Goal: Ask a question

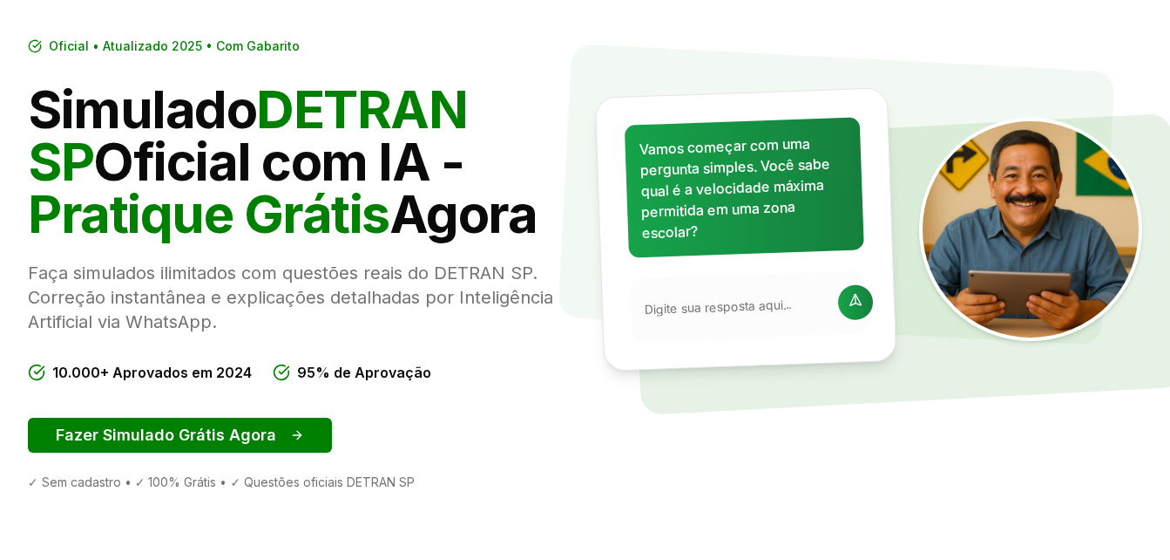
scroll to position [142, 0]
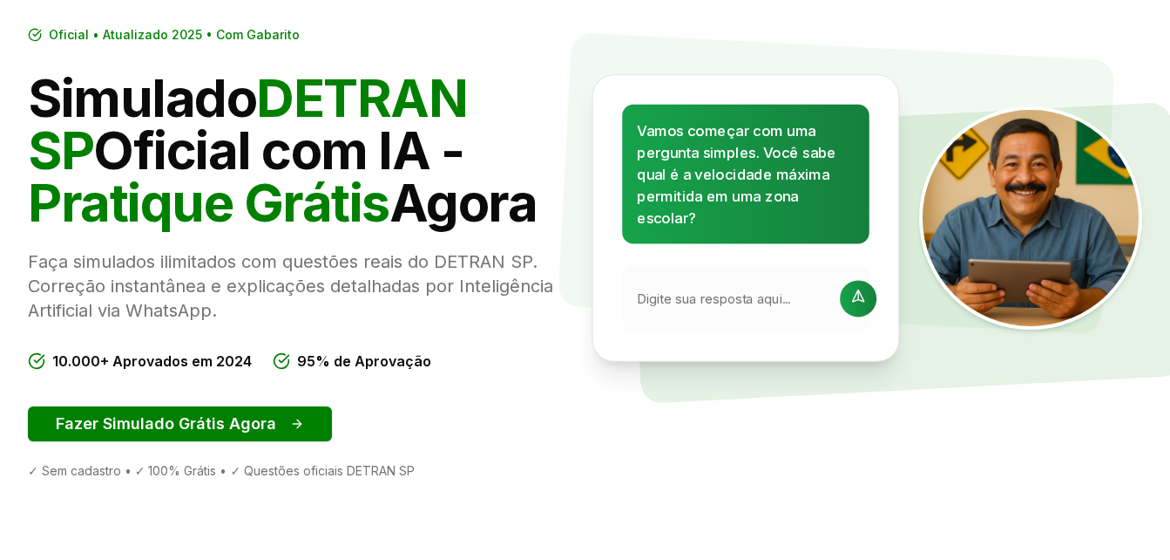
click at [732, 299] on input "text" at bounding box center [733, 298] width 193 height 18
type input "nao"
click at [849, 309] on div at bounding box center [858, 298] width 37 height 37
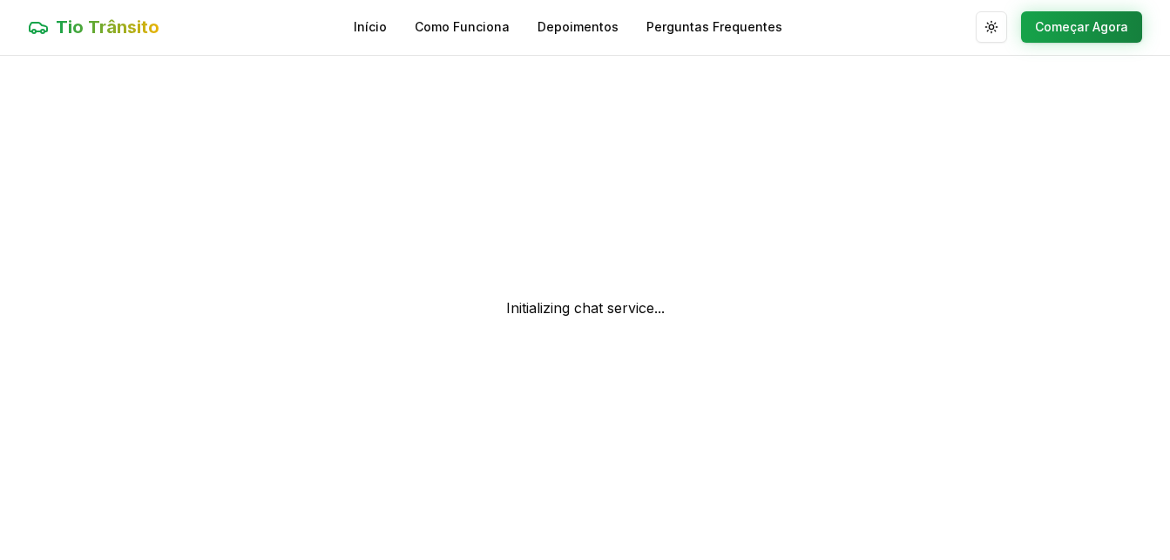
scroll to position [1, 0]
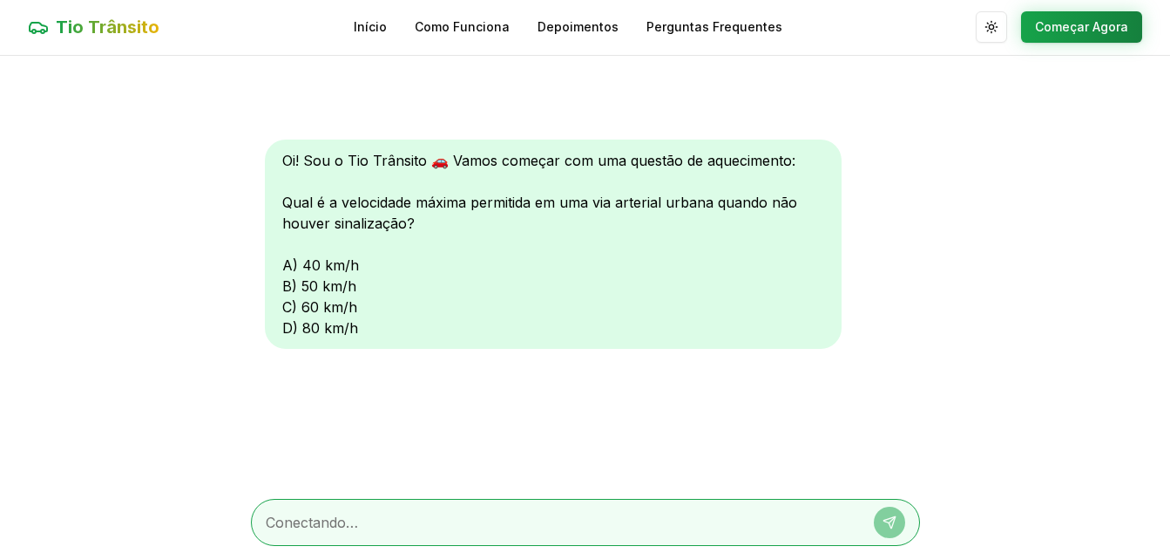
click at [848, 306] on div "Oi! Sou o Tio Trânsito 🚗 Vamos começar com uma questão de aquecimento: Qual é a…" at bounding box center [585, 245] width 641 height 213
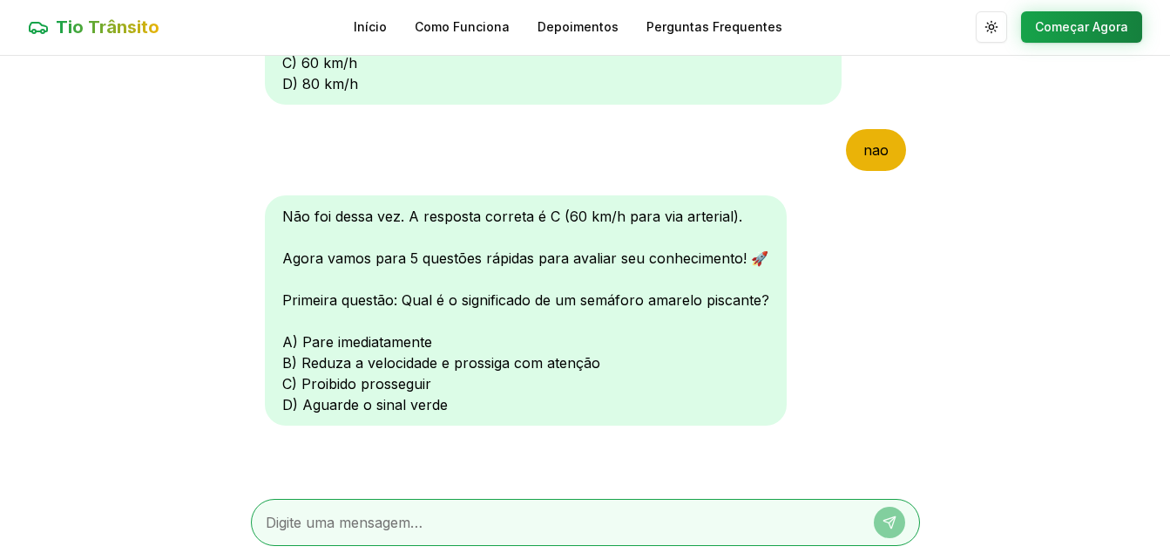
scroll to position [244, 0]
click at [535, 513] on textarea at bounding box center [561, 522] width 591 height 21
type textarea "b"
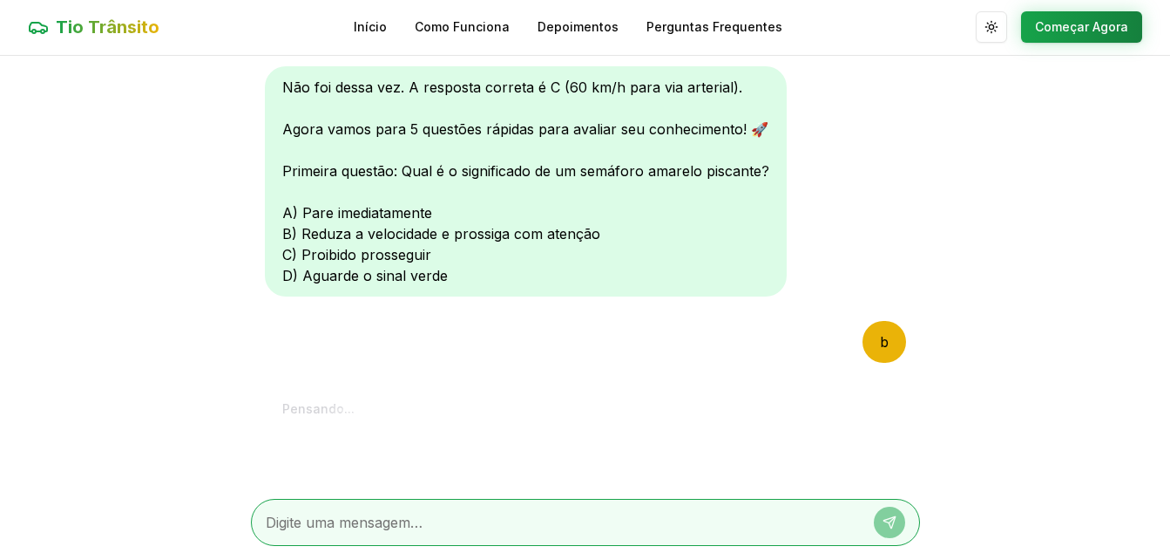
scroll to position [697, 0]
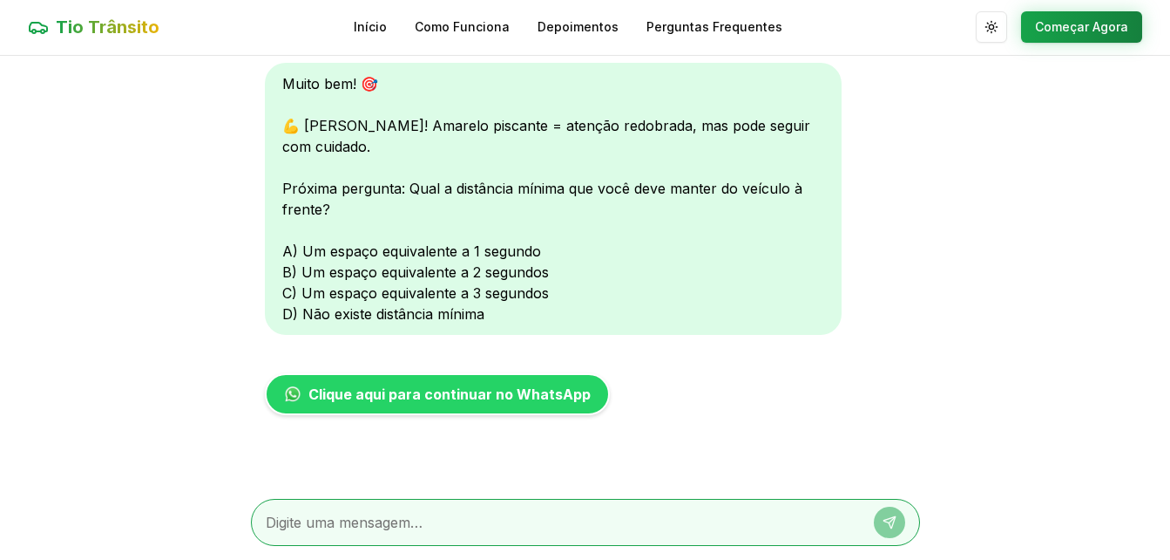
click at [492, 530] on textarea at bounding box center [561, 522] width 591 height 21
type textarea "b"
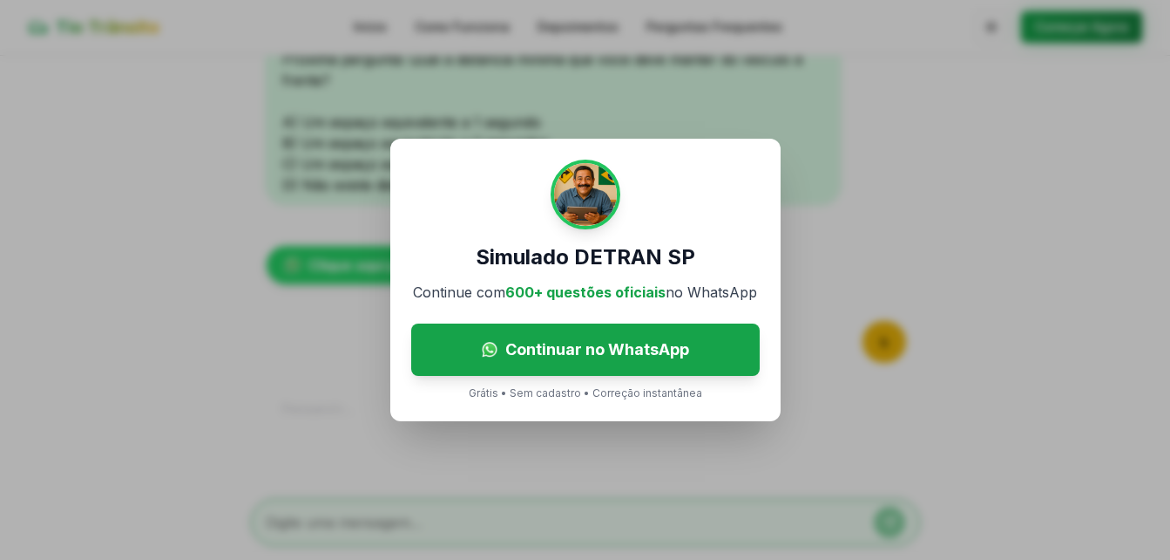
scroll to position [1060, 0]
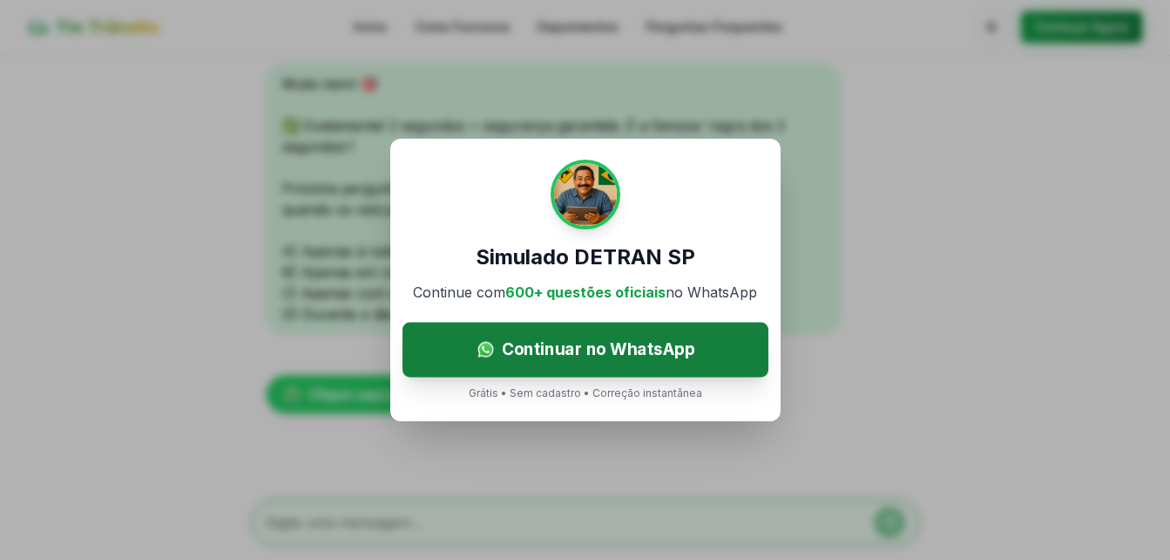
click at [643, 350] on span "Continuar no WhatsApp" at bounding box center [597, 348] width 193 height 25
click at [600, 336] on span "Continuar no WhatsApp" at bounding box center [597, 348] width 193 height 25
